Goal: Navigation & Orientation: Understand site structure

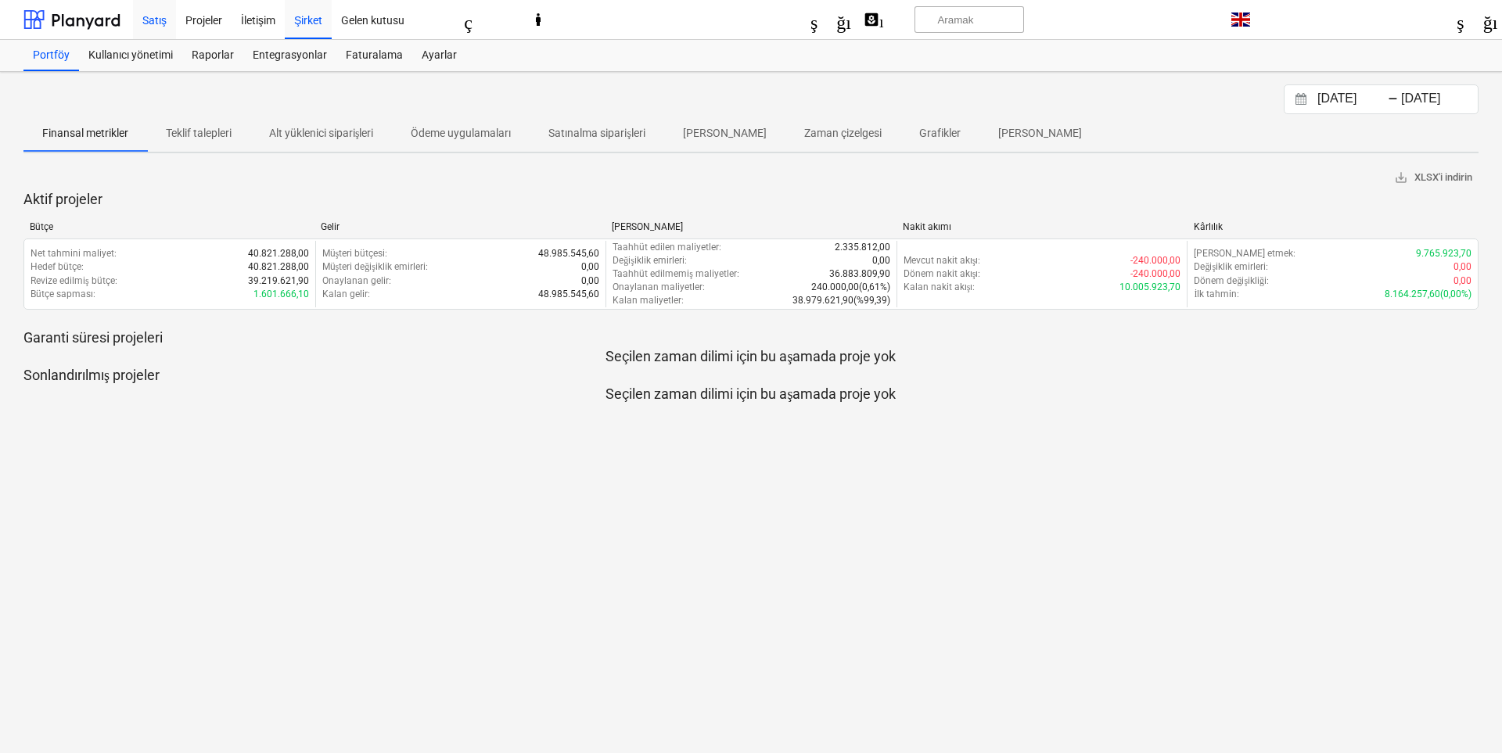
click at [160, 16] on font "Satış" at bounding box center [154, 20] width 24 height 13
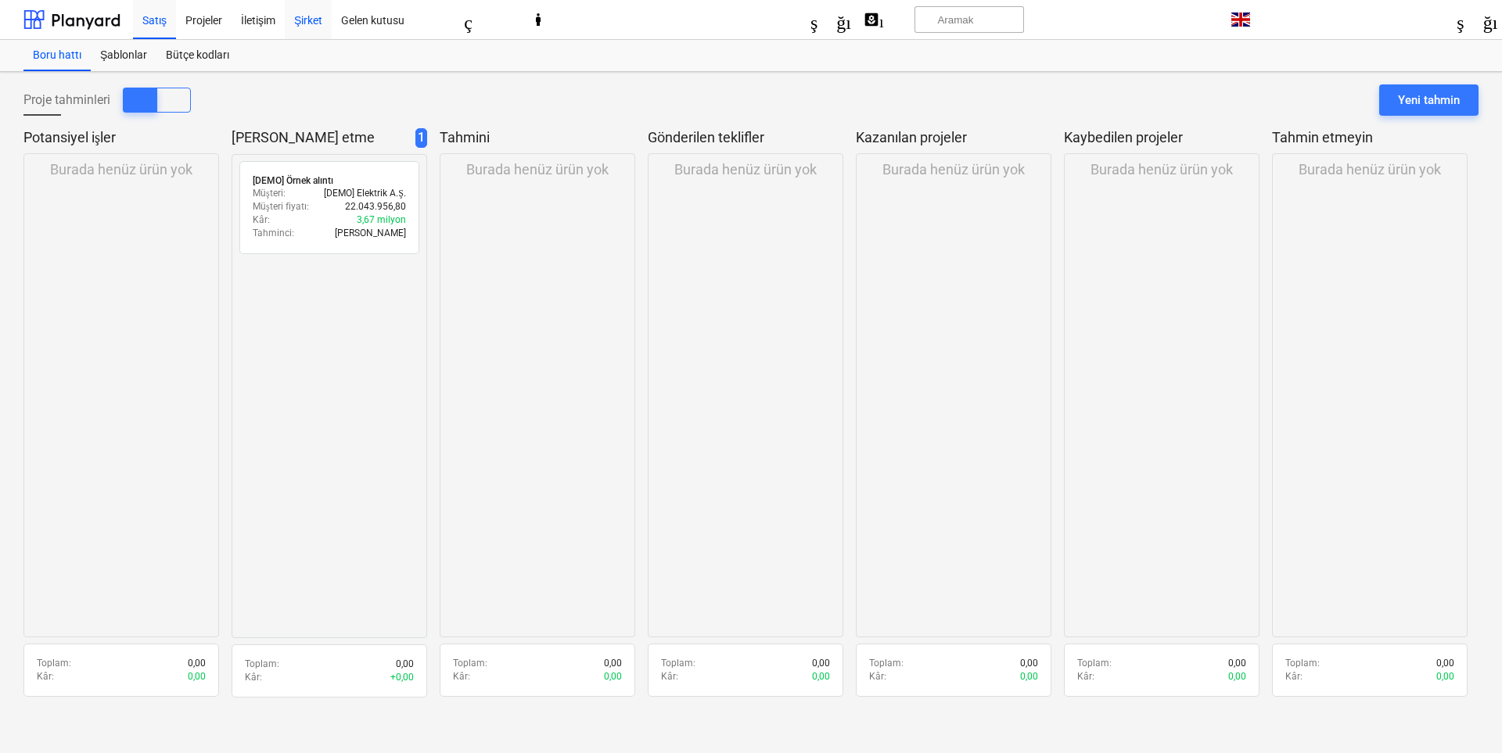
click at [309, 22] on font "Şirket" at bounding box center [308, 20] width 28 height 13
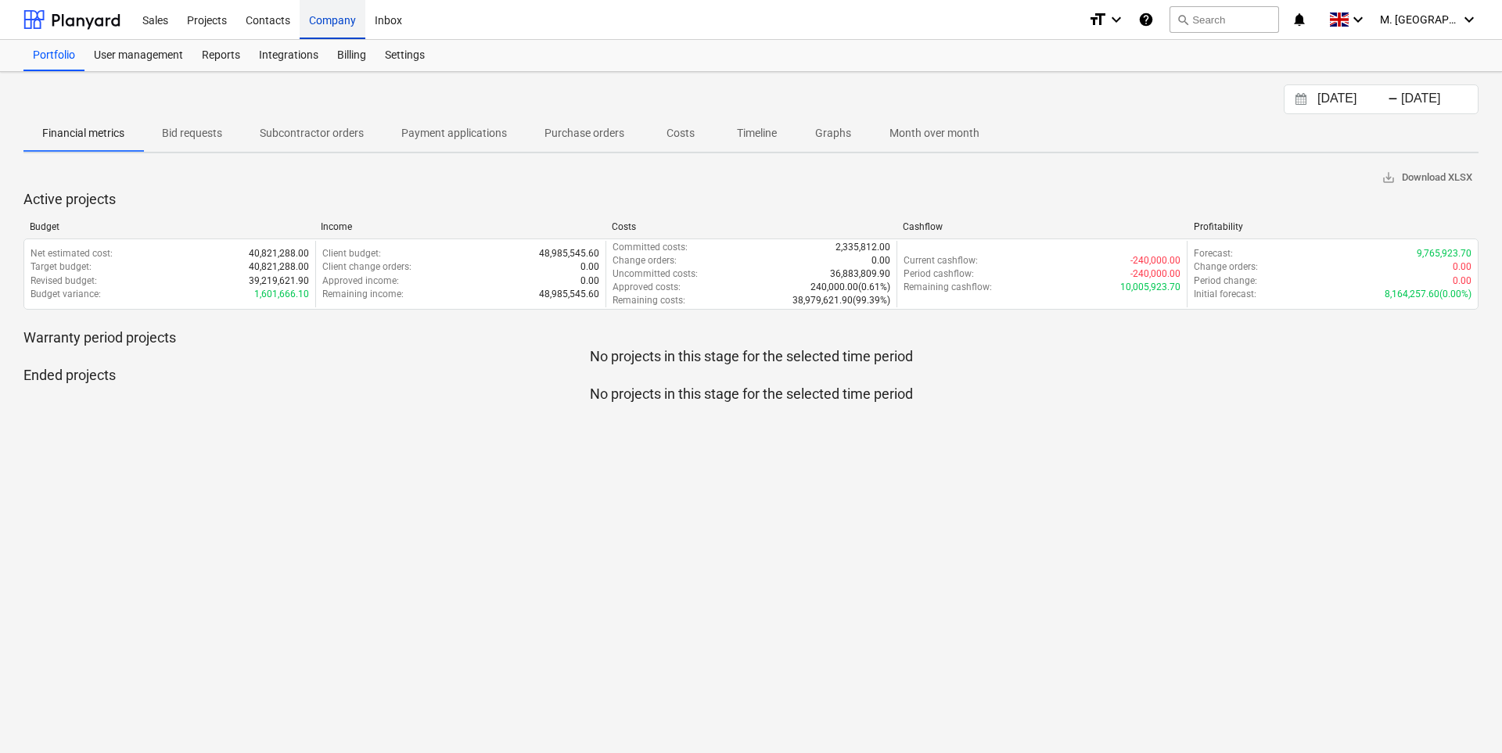
click at [584, 23] on div "Sales Projects Contacts Company Inbox" at bounding box center [604, 19] width 943 height 39
click at [266, 24] on div "Contacts" at bounding box center [267, 19] width 63 height 40
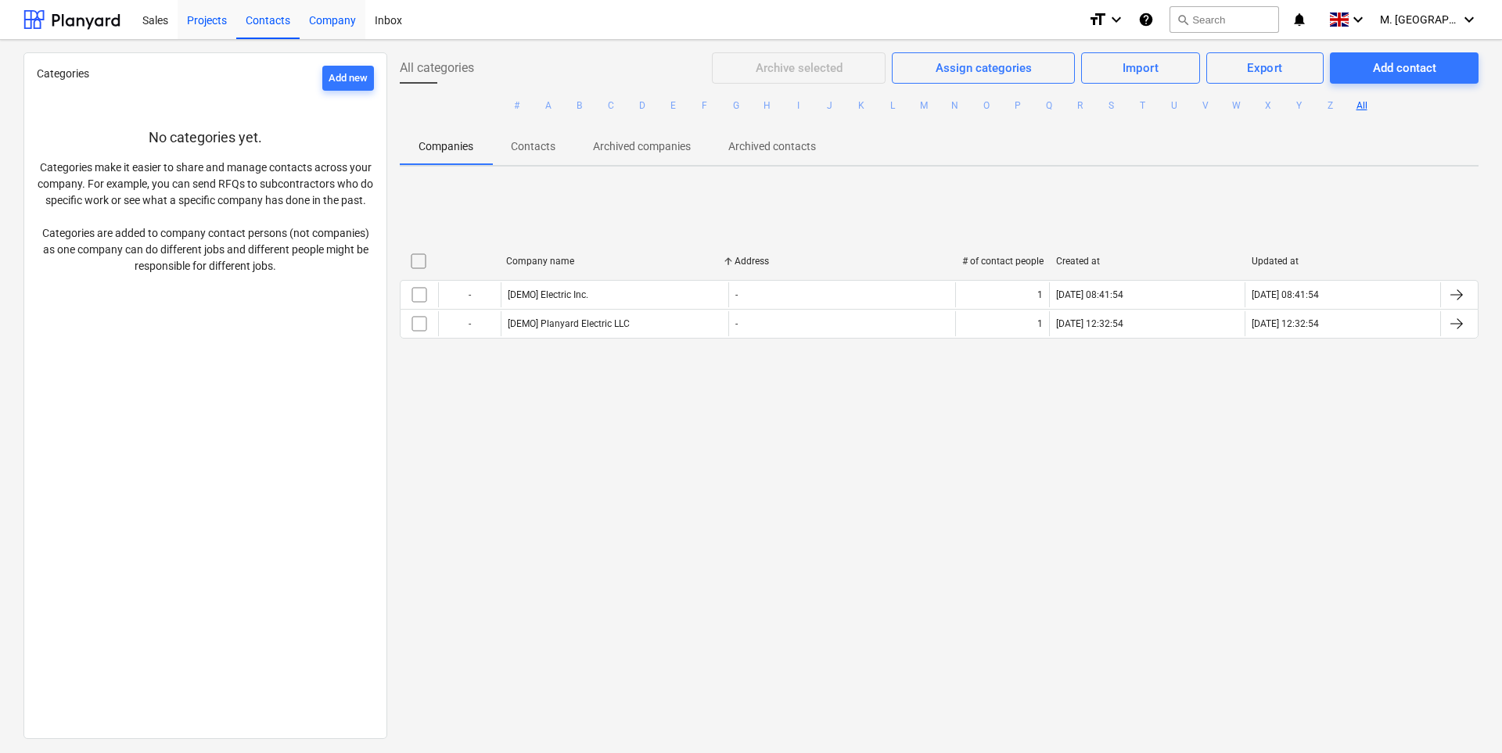
click at [209, 27] on div "Projects" at bounding box center [207, 19] width 59 height 40
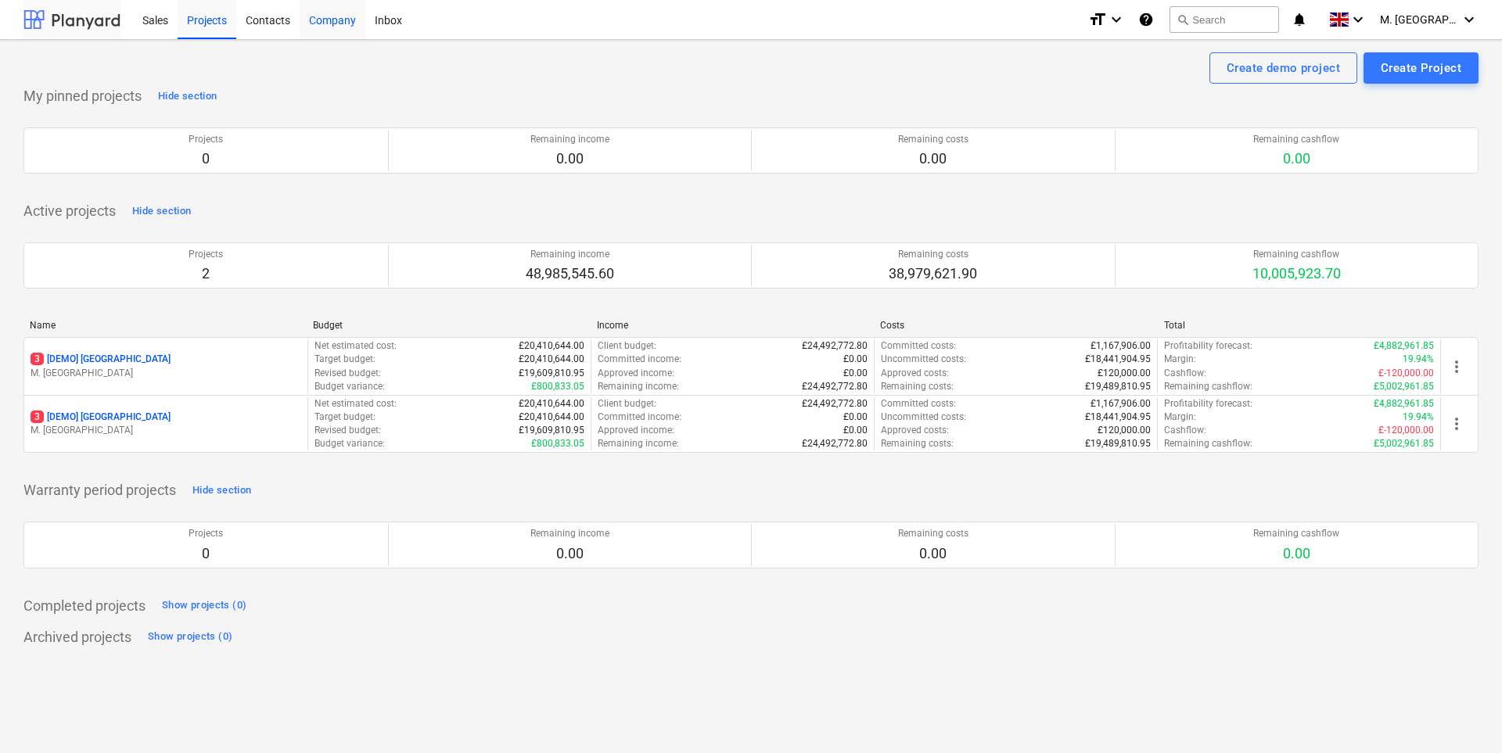
click at [90, 23] on div at bounding box center [71, 19] width 97 height 39
click at [155, 26] on div "Sales" at bounding box center [155, 19] width 45 height 40
